Goal: Transaction & Acquisition: Purchase product/service

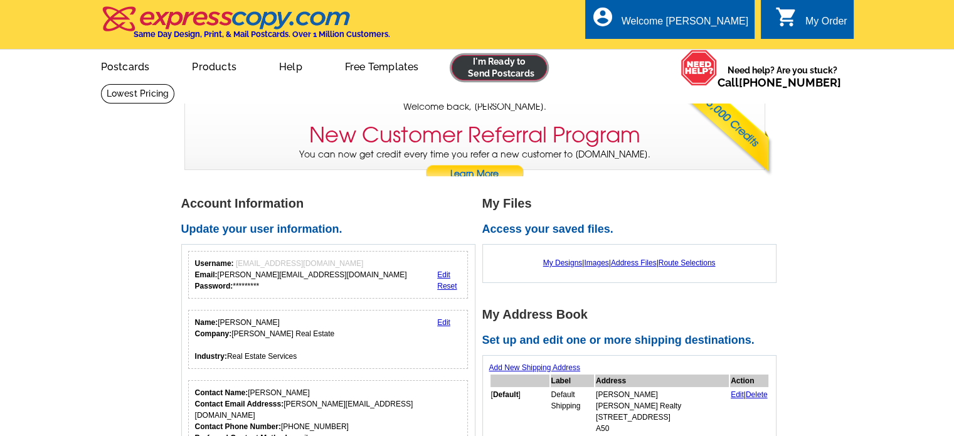
click at [509, 80] on link at bounding box center [499, 67] width 96 height 25
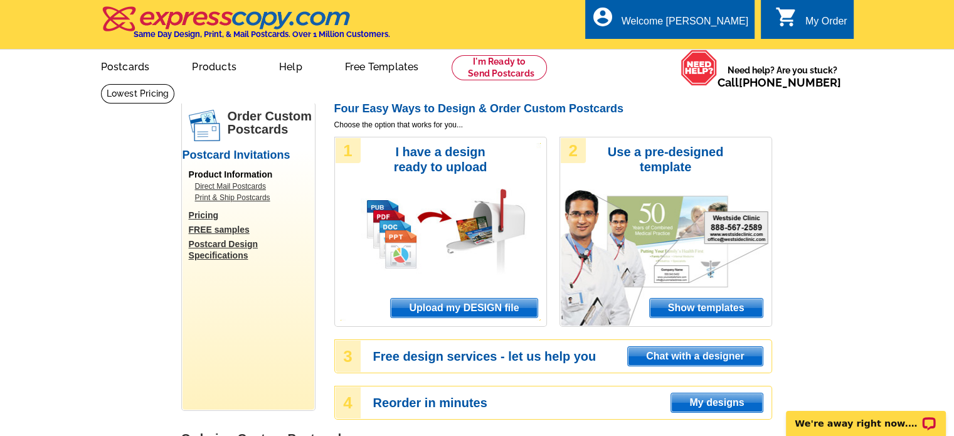
click at [493, 312] on span "Upload my DESIGN file" at bounding box center [464, 307] width 146 height 19
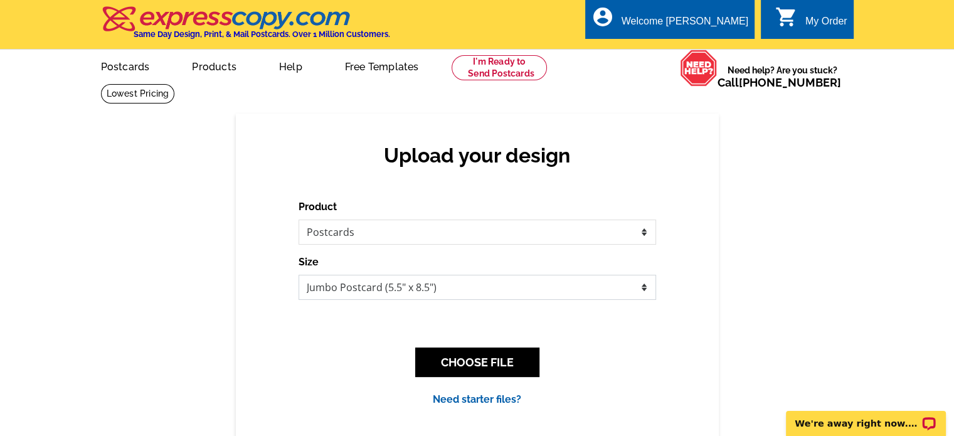
click at [442, 293] on select "Jumbo Postcard (5.5" x 8.5") Regular Postcard (4.25" x 5.6") Panoramic Postcard…" at bounding box center [476, 287] width 357 height 25
select select "1"
click at [298, 275] on select "Jumbo Postcard (5.5" x 8.5") Regular Postcard (4.25" x 5.6") Panoramic Postcard…" at bounding box center [476, 287] width 357 height 25
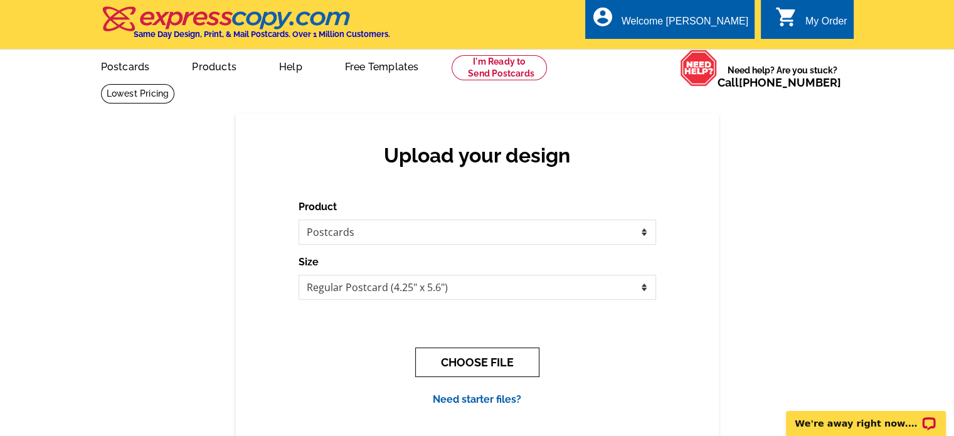
click at [460, 366] on button "CHOOSE FILE" at bounding box center [477, 361] width 124 height 29
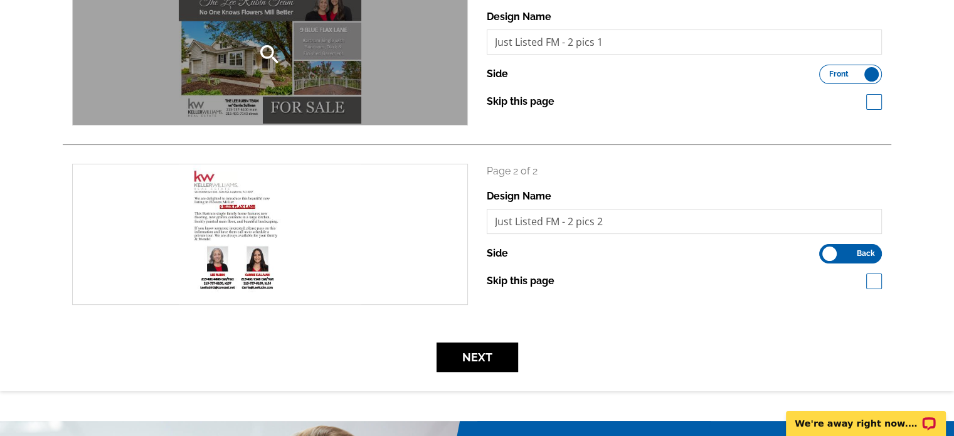
scroll to position [223, 0]
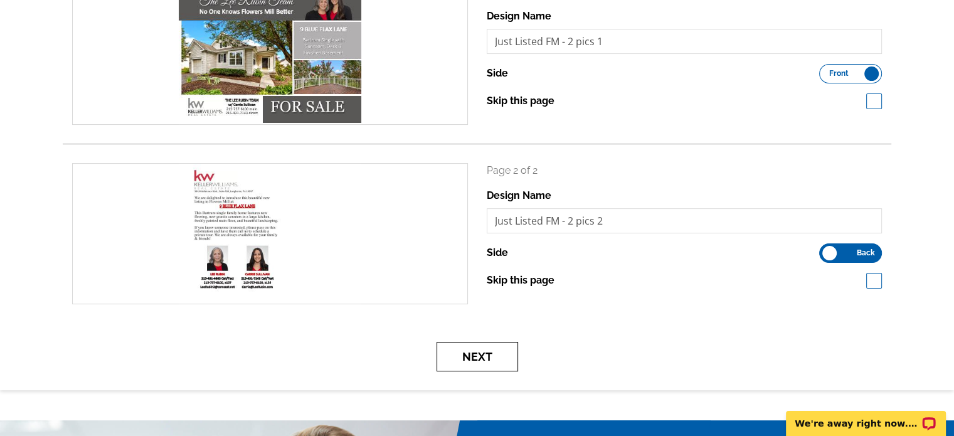
click at [492, 363] on button "Next" at bounding box center [477, 356] width 82 height 29
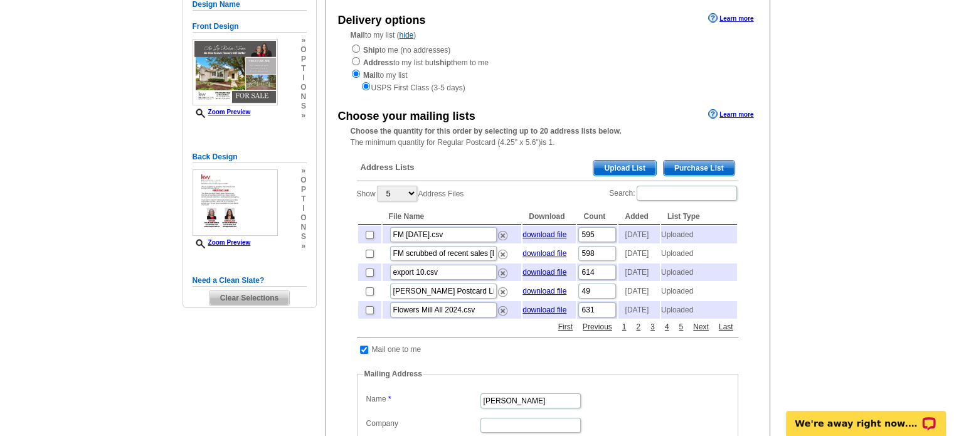
scroll to position [144, 0]
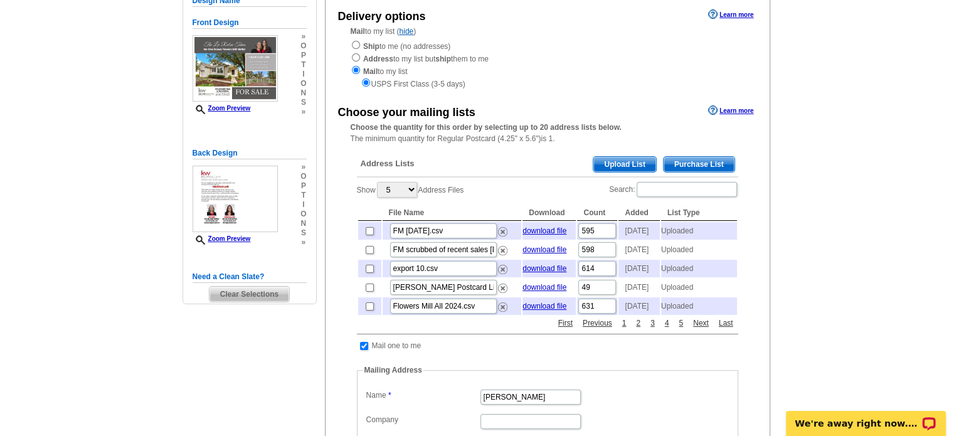
click at [92, 196] on main "Need Help? call 800-260-5887, chat with support, or have our designers make som…" at bounding box center [477, 348] width 954 height 819
click at [536, 233] on link "download file" at bounding box center [544, 230] width 44 height 9
click at [41, 108] on main "Need Help? call 800-260-5887, chat with support, or have our designers make som…" at bounding box center [477, 348] width 954 height 819
click at [619, 167] on span "Upload List" at bounding box center [624, 164] width 62 height 15
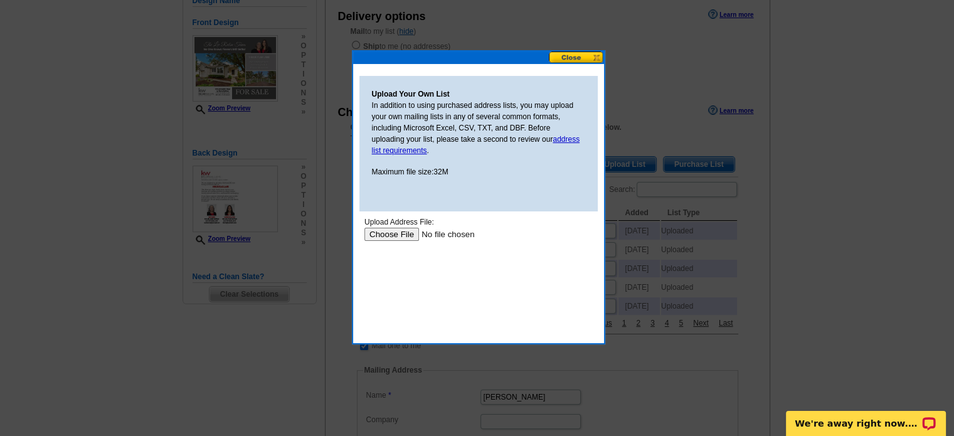
scroll to position [0, 0]
click at [403, 236] on input "file" at bounding box center [443, 234] width 159 height 13
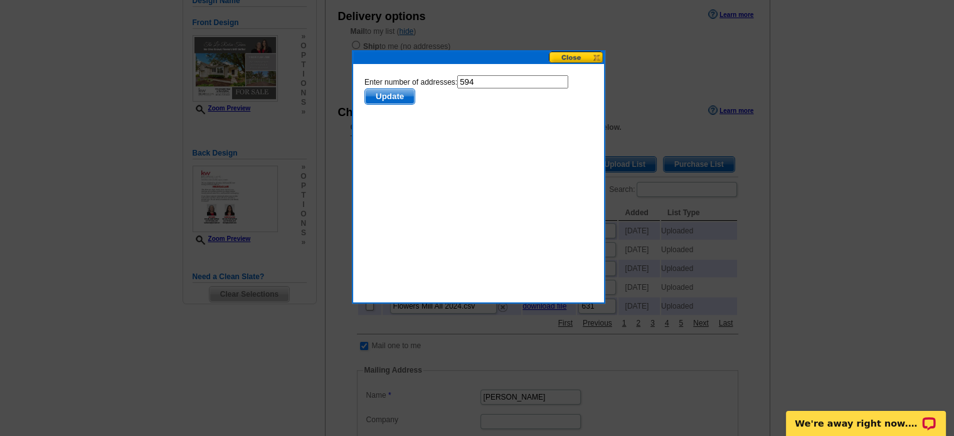
click at [389, 93] on span "Update" at bounding box center [389, 96] width 50 height 15
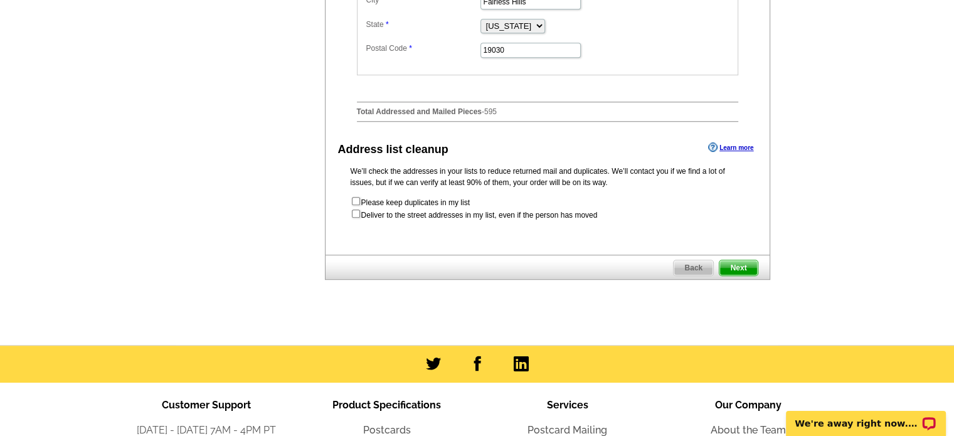
scroll to position [641, 0]
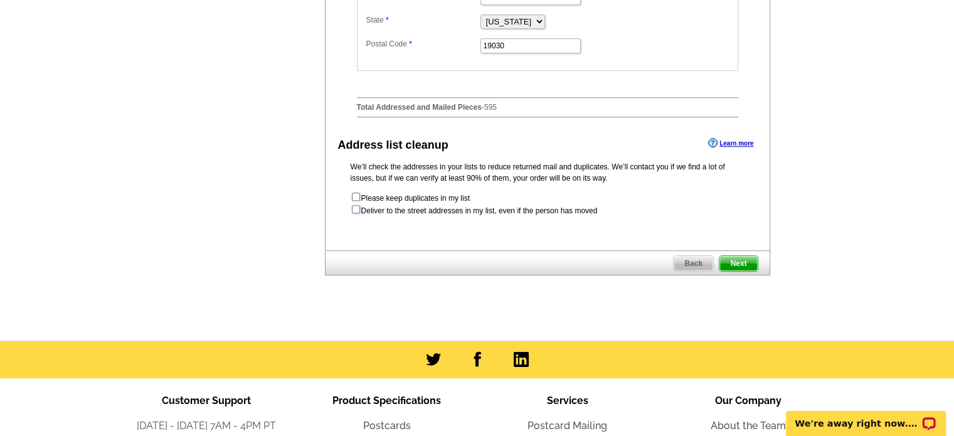
click at [357, 213] on input "checkbox" at bounding box center [356, 209] width 8 height 8
checkbox input "true"
radio input "true"
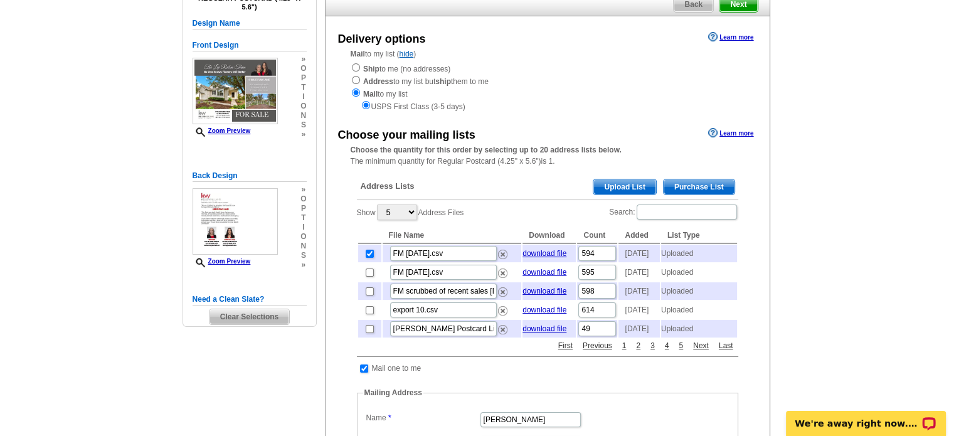
scroll to position [0, 0]
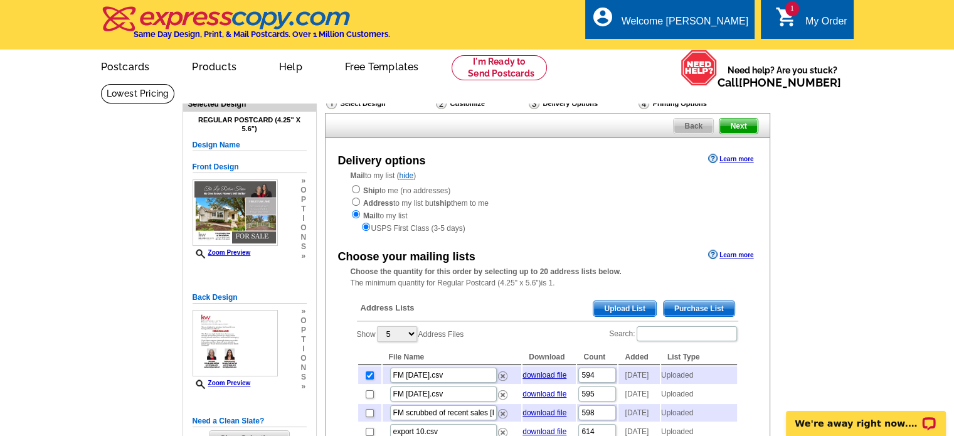
click at [733, 128] on span "Next" at bounding box center [738, 126] width 38 height 15
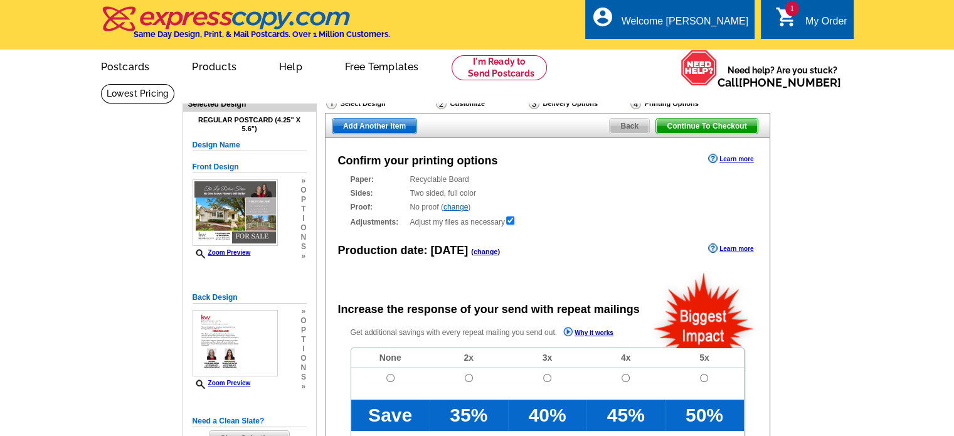
radio input "false"
click at [389, 379] on input "radio" at bounding box center [390, 378] width 8 height 8
radio input "true"
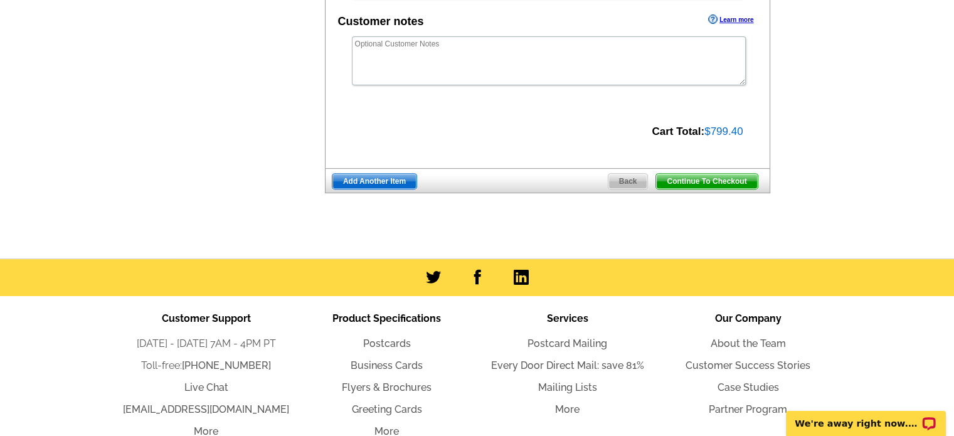
scroll to position [514, 0]
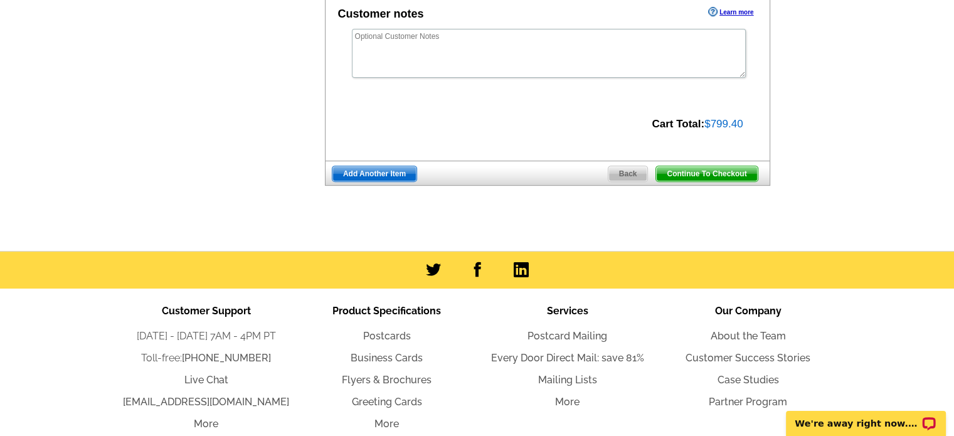
click at [692, 179] on span "Continue To Checkout" at bounding box center [706, 173] width 101 height 15
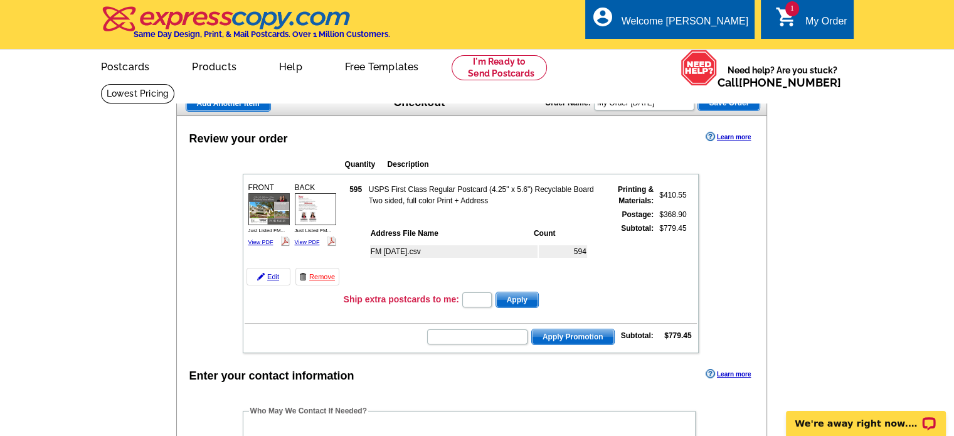
click at [507, 329] on input "text" at bounding box center [477, 336] width 100 height 15
paste input "CHAT20"
type input "CHAT20"
click at [551, 331] on span "Apply Promotion" at bounding box center [573, 336] width 82 height 15
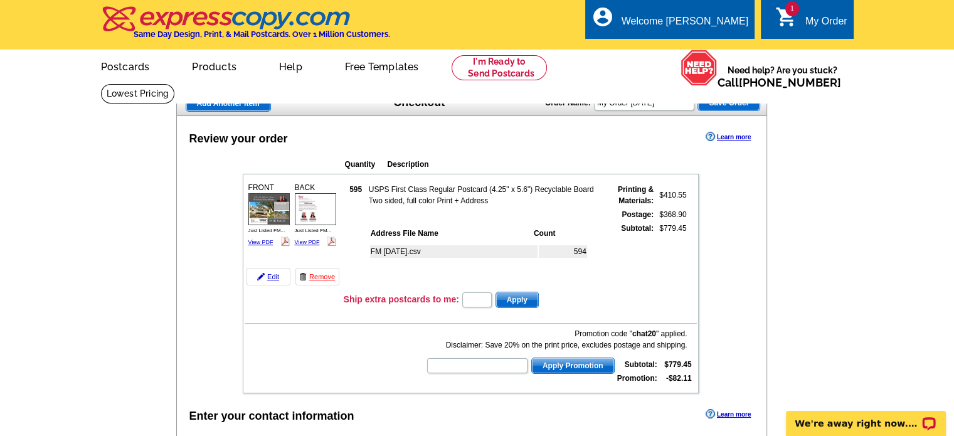
click at [477, 369] on form "Apply Promotion" at bounding box center [520, 366] width 188 height 18
click at [480, 366] on input "text" at bounding box center [477, 365] width 100 height 15
type input "CHAT40"
click at [551, 362] on span "Apply Promotion" at bounding box center [573, 365] width 82 height 15
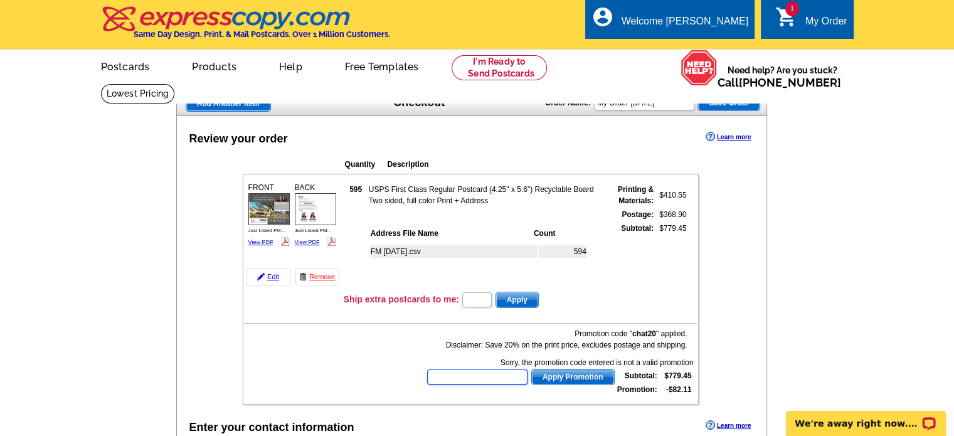
click at [482, 369] on input "text" at bounding box center [477, 376] width 100 height 15
type input "CHAT30"
click at [566, 371] on span "Apply Promotion" at bounding box center [573, 376] width 82 height 15
click at [502, 373] on input "text" at bounding box center [477, 376] width 100 height 15
paste input "NEWMARKETING2020"
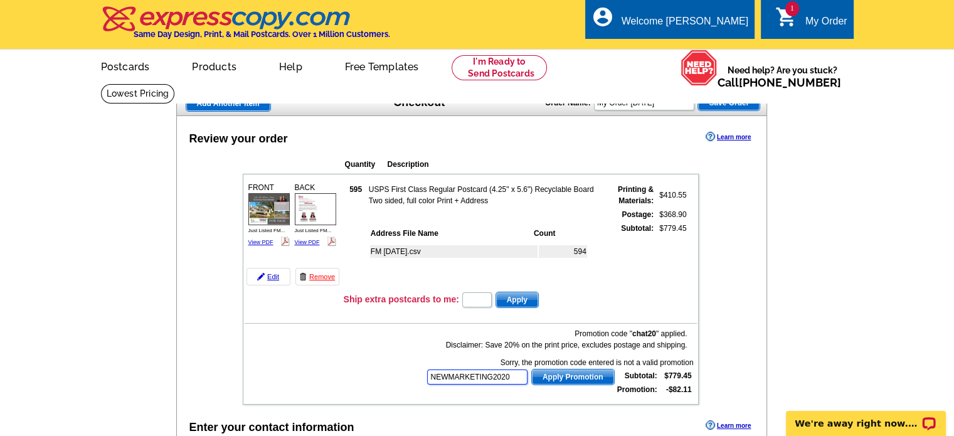
type input "NEWMARKETING2020"
click at [586, 369] on span "Apply Promotion" at bounding box center [573, 376] width 82 height 15
click at [482, 372] on input "text" at bounding box center [477, 376] width 100 height 15
type input "GETSTARTED"
click at [544, 376] on span "Apply Promotion" at bounding box center [573, 376] width 82 height 15
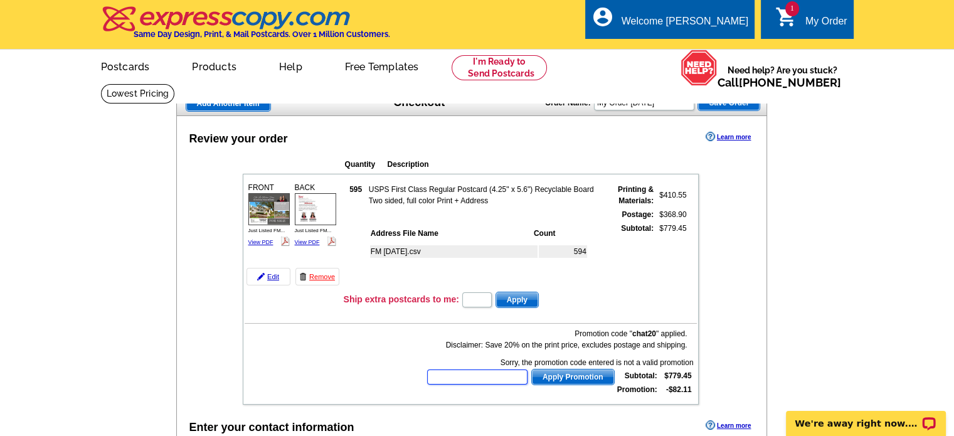
click at [466, 373] on input "text" at bounding box center [477, 376] width 100 height 15
type input "HURRY40"
click at [563, 379] on span "Apply Promotion" at bounding box center [573, 376] width 82 height 15
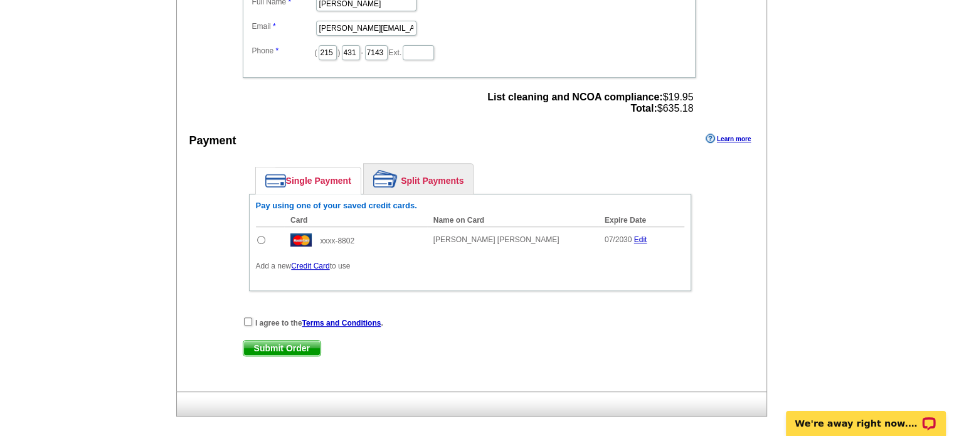
scroll to position [509, 0]
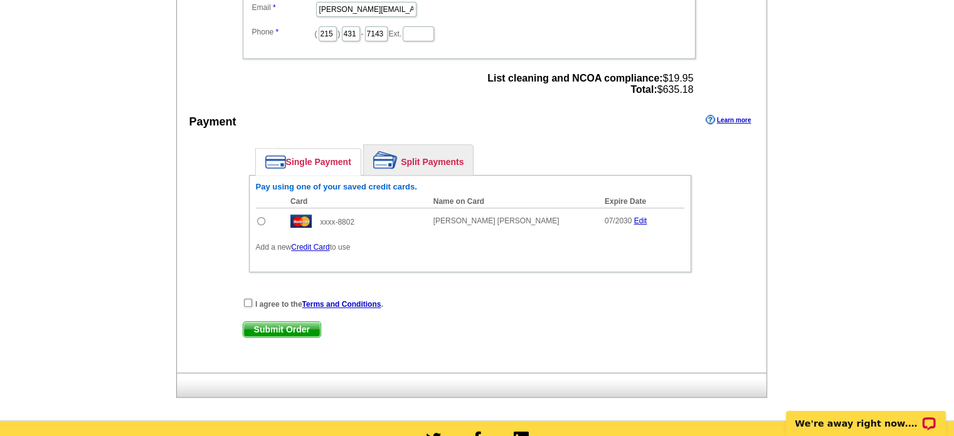
click at [258, 217] on input "radio" at bounding box center [261, 221] width 8 height 8
radio input "true"
click at [248, 298] on input "checkbox" at bounding box center [248, 302] width 8 height 8
checkbox input "true"
click at [296, 322] on span "Submit Order" at bounding box center [281, 329] width 77 height 15
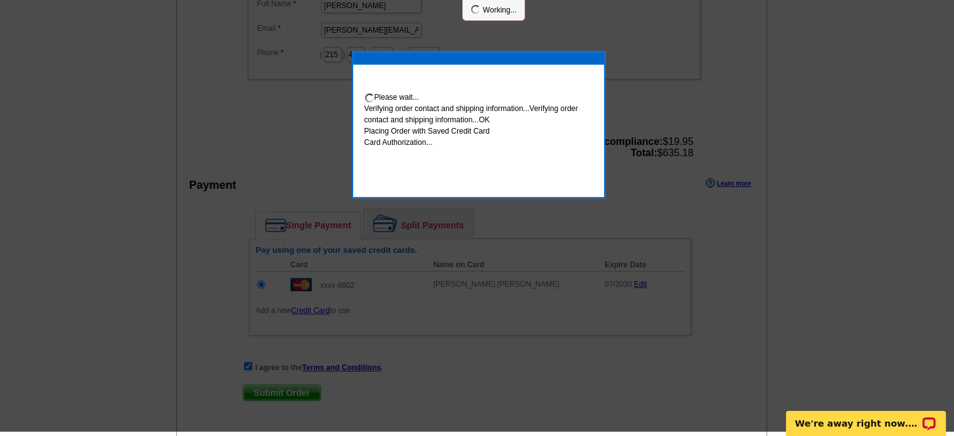
scroll to position [504, 0]
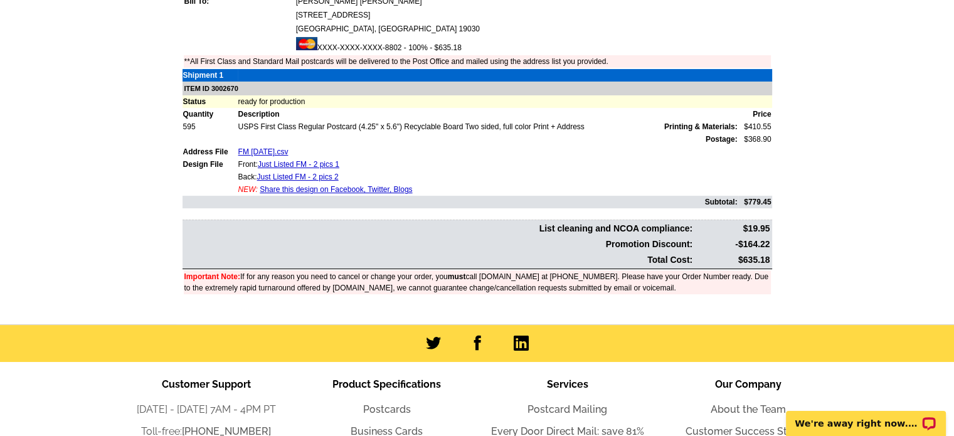
scroll to position [522, 0]
